Goal: Navigation & Orientation: Understand site structure

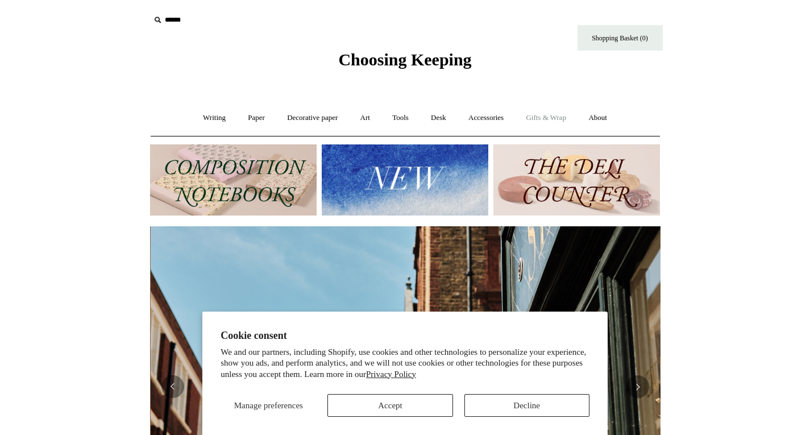
scroll to position [0, 510]
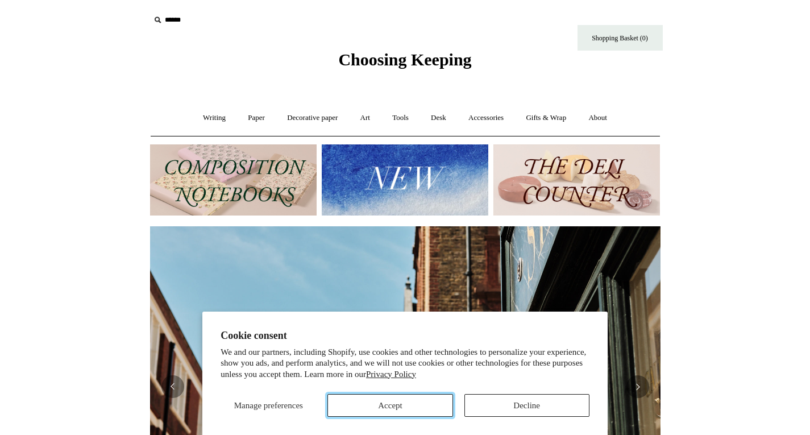
click at [426, 404] on button "Accept" at bounding box center [389, 405] width 125 height 23
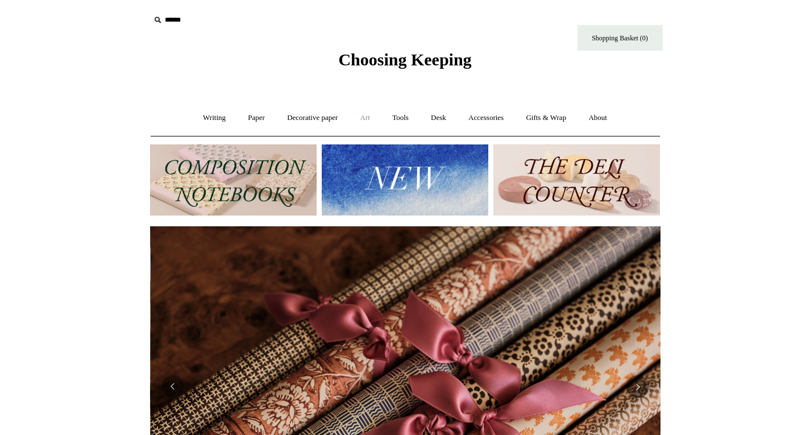
scroll to position [0, 1021]
click at [508, 119] on link "Accessories +" at bounding box center [486, 118] width 56 height 30
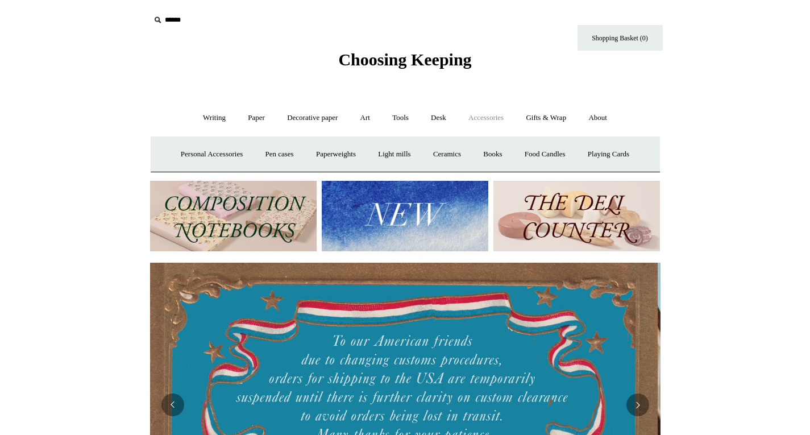
scroll to position [0, 0]
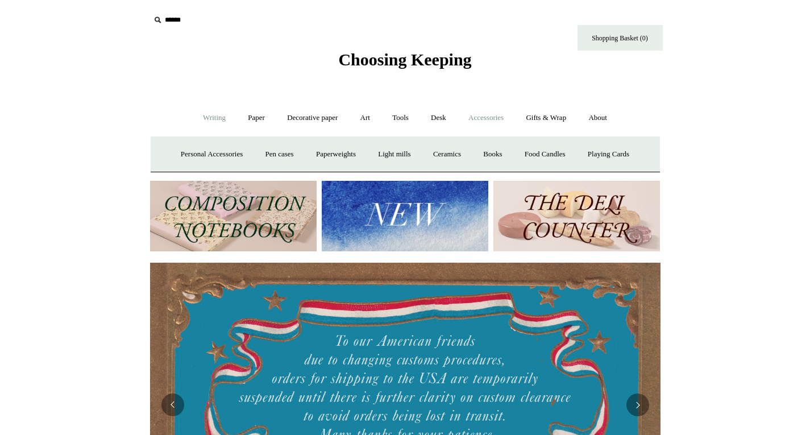
click at [211, 122] on link "Writing +" at bounding box center [214, 118] width 43 height 30
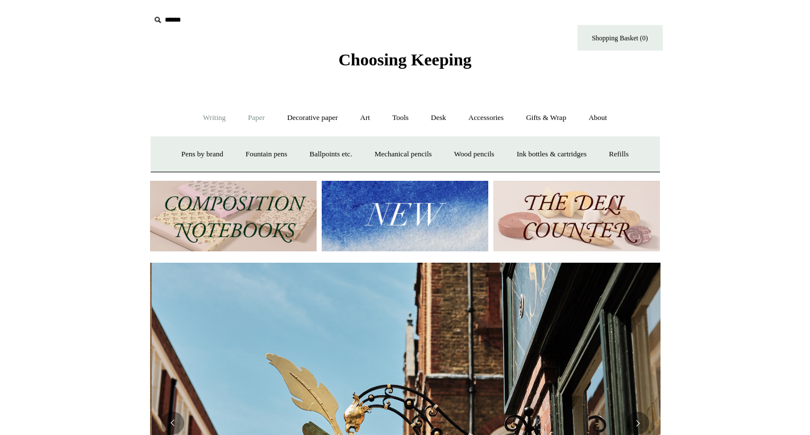
scroll to position [0, 510]
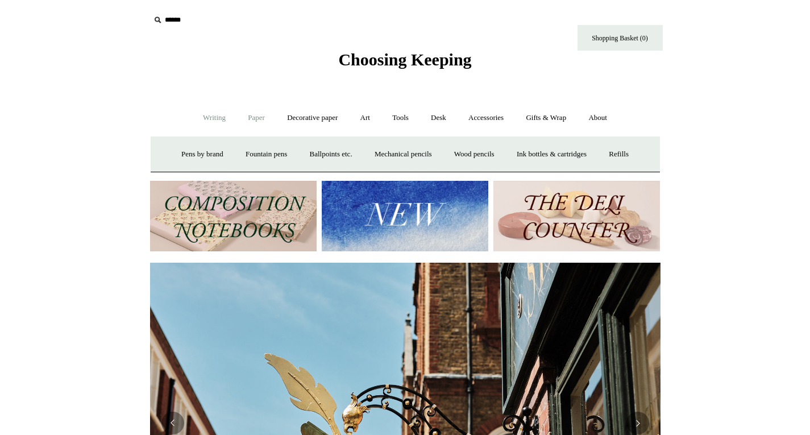
click at [259, 119] on link "Paper +" at bounding box center [257, 118] width 38 height 30
click at [321, 118] on link "Decorative paper +" at bounding box center [312, 118] width 71 height 30
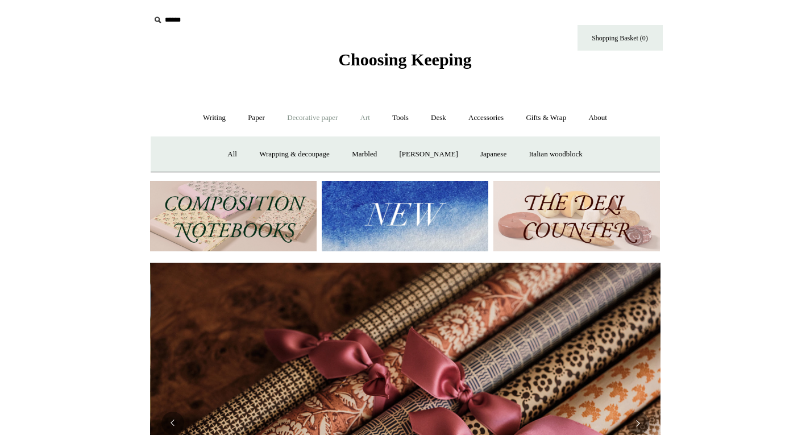
scroll to position [0, 1021]
click at [366, 116] on link "Art +" at bounding box center [365, 118] width 30 height 30
click at [409, 119] on link "Tools +" at bounding box center [400, 118] width 37 height 30
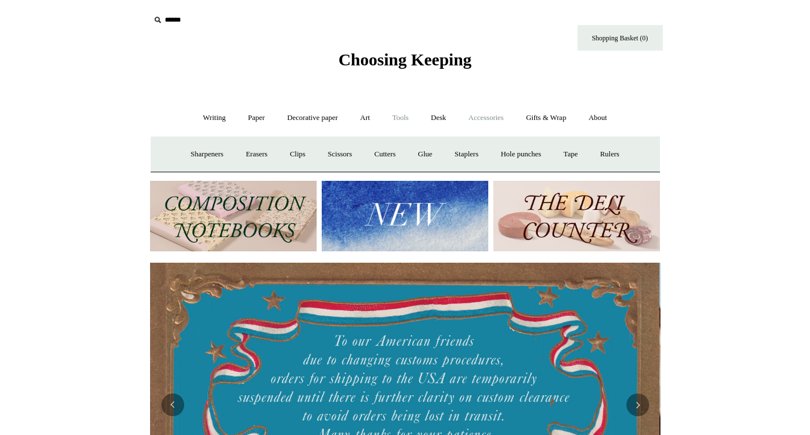
scroll to position [0, 0]
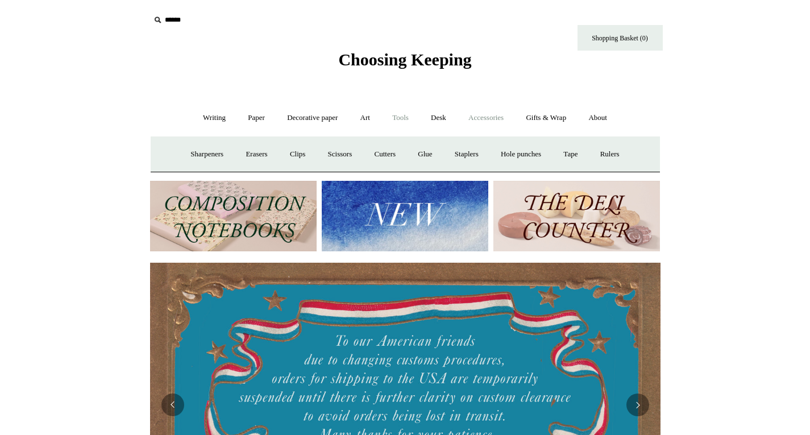
click at [485, 119] on link "Accessories +" at bounding box center [486, 118] width 56 height 30
click at [540, 117] on link "Gifts & Wrap +" at bounding box center [546, 118] width 61 height 30
